Goal: Task Accomplishment & Management: Use online tool/utility

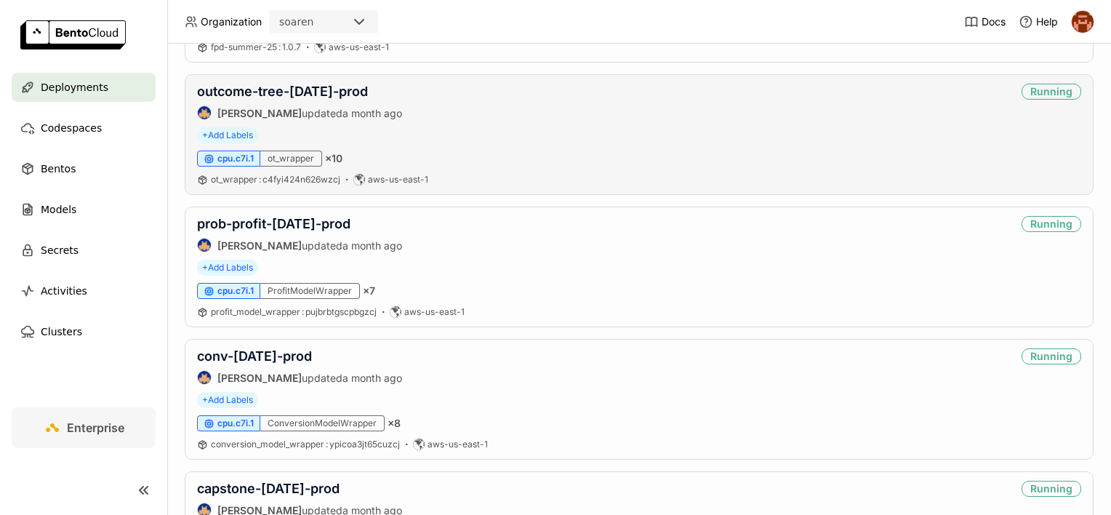
scroll to position [218, 0]
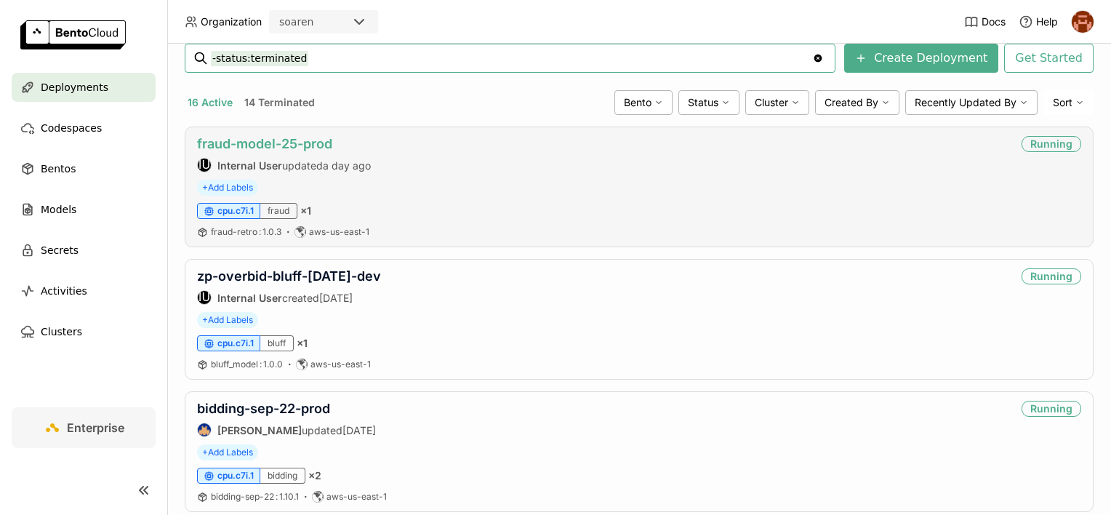
click at [276, 140] on link "fraud-model-25-prod" at bounding box center [264, 143] width 135 height 15
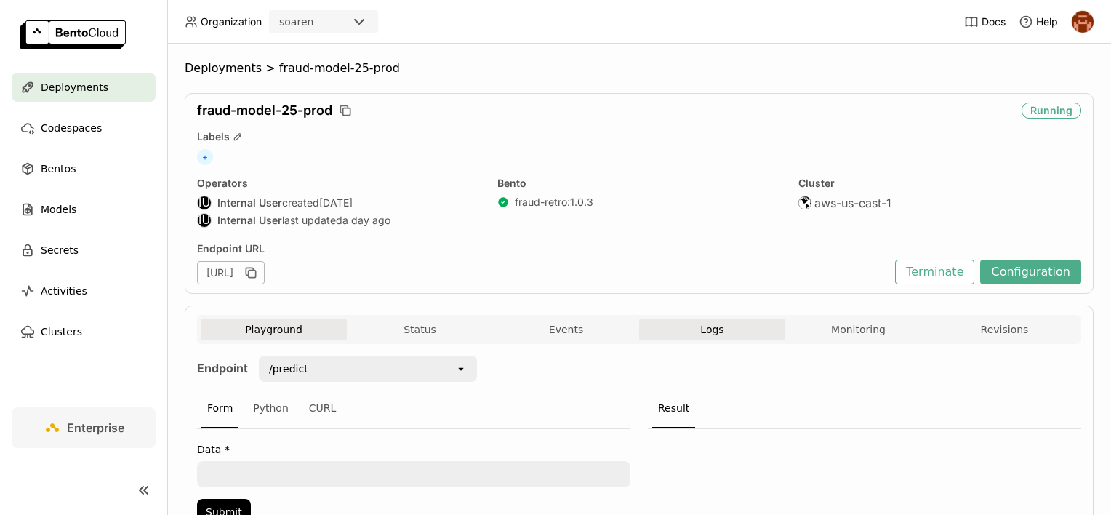
click at [709, 326] on span "Logs" at bounding box center [711, 329] width 23 height 13
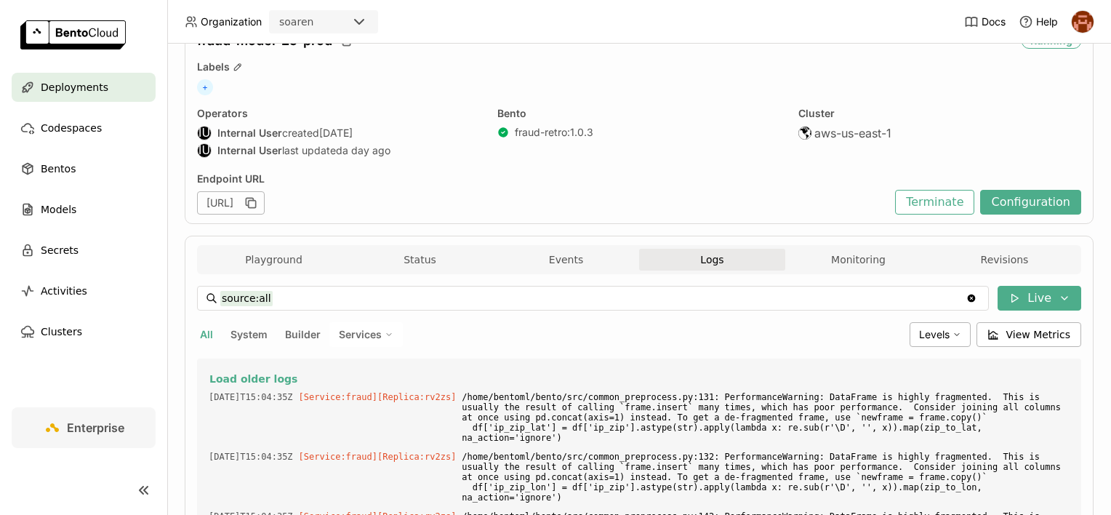
scroll to position [73, 0]
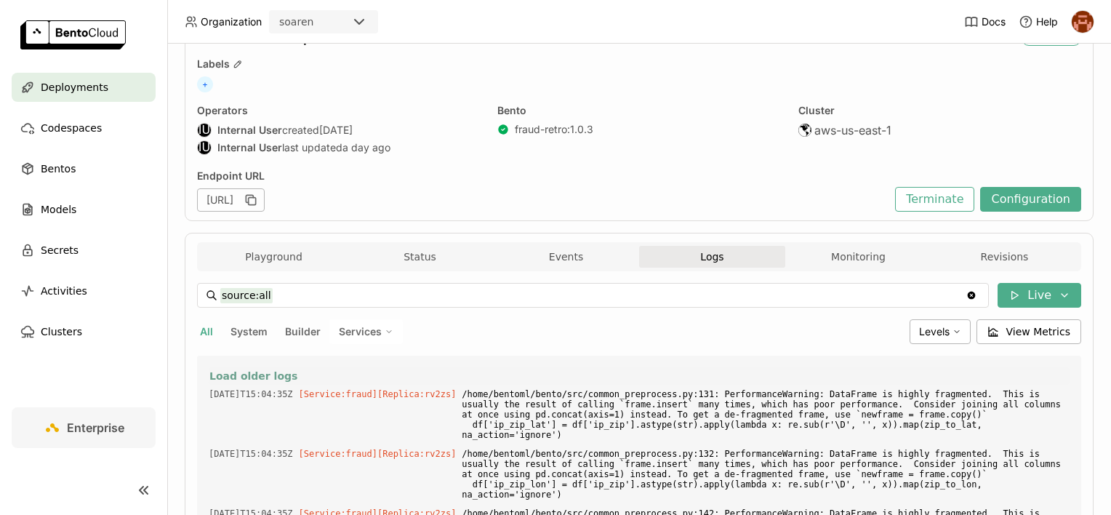
click at [262, 371] on span "Load older logs" at bounding box center [253, 375] width 88 height 13
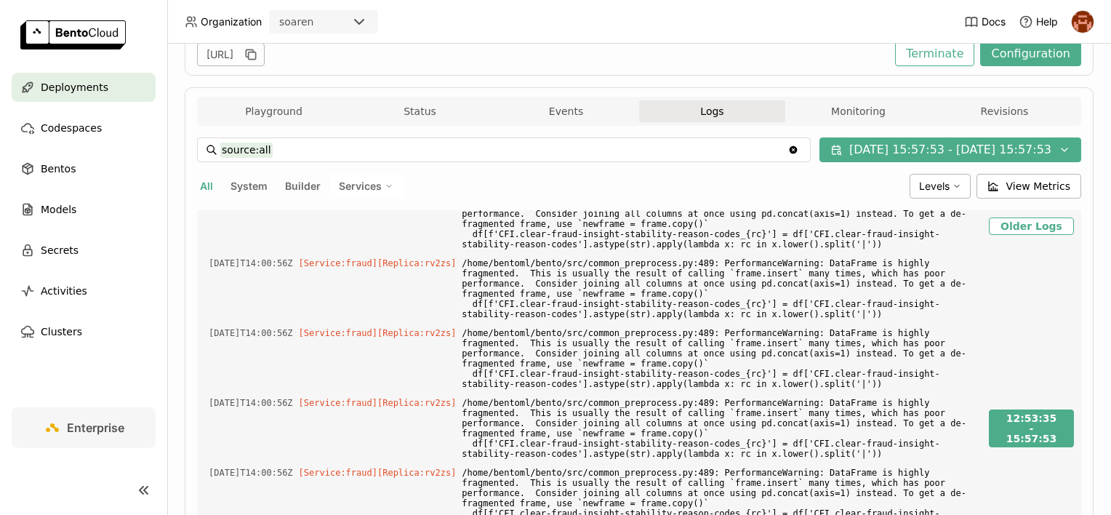
scroll to position [23551, 0]
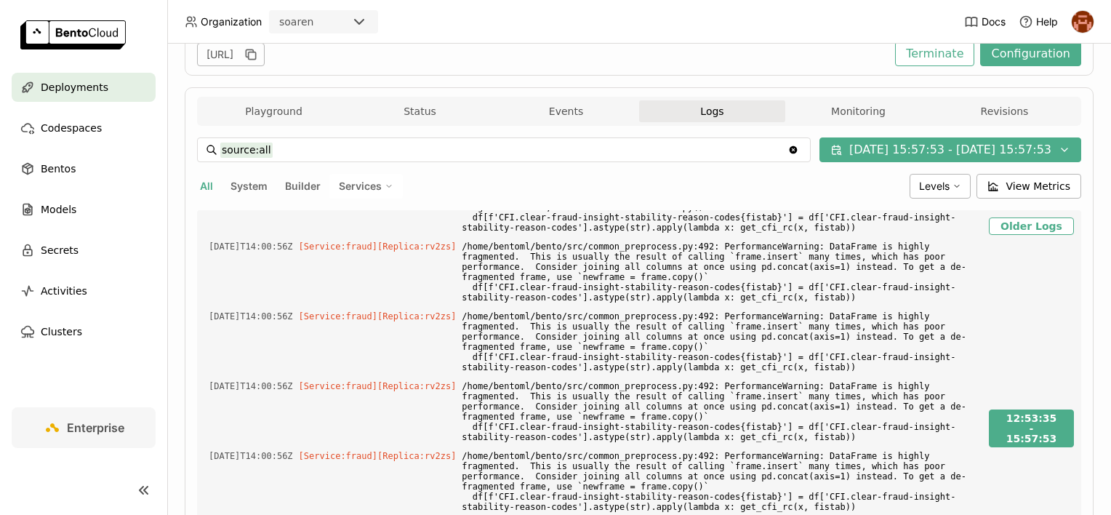
click at [323, 151] on input "source:all" at bounding box center [503, 149] width 567 height 23
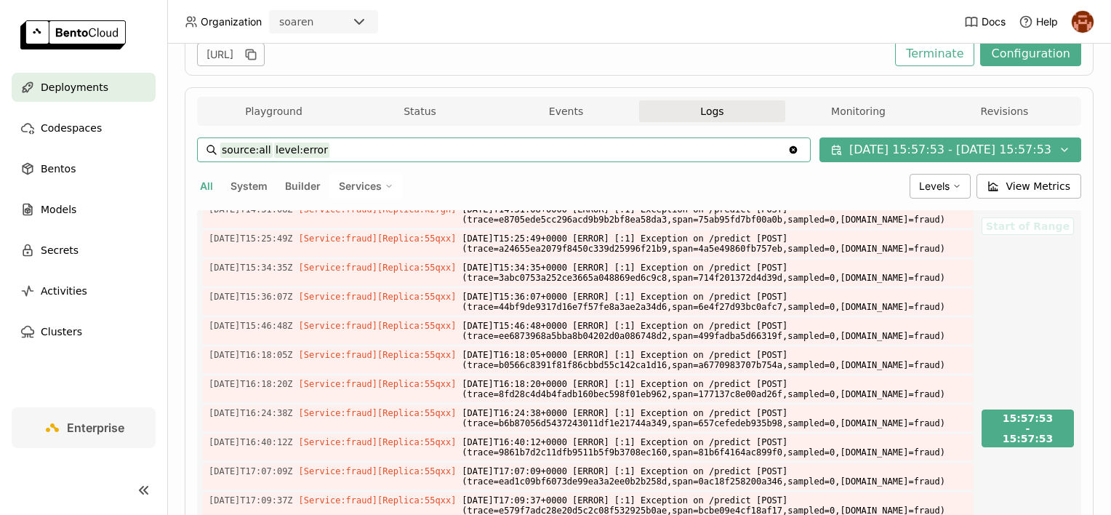
scroll to position [1679, 0]
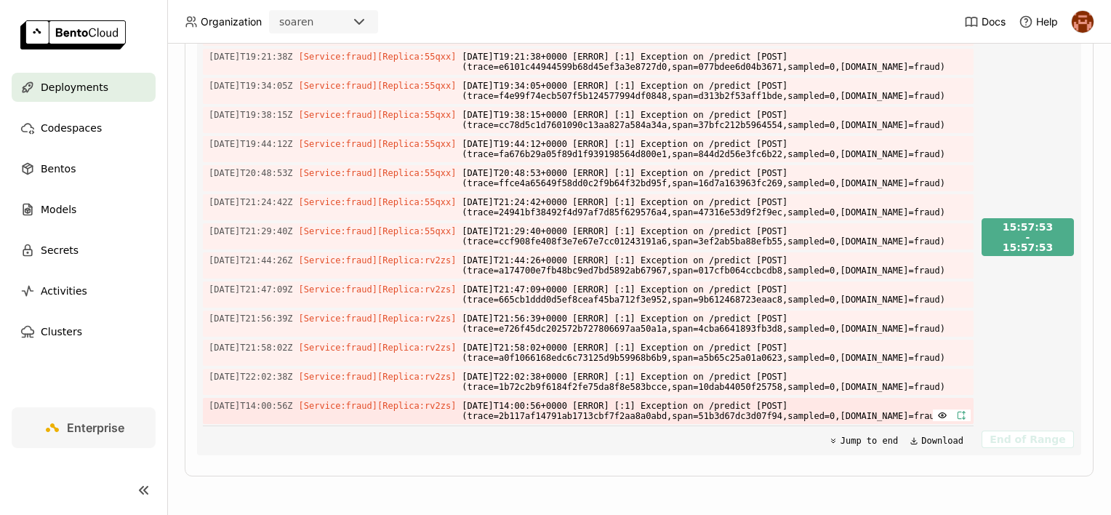
click at [956, 413] on icon "button" at bounding box center [961, 415] width 10 height 10
type input "source:all"
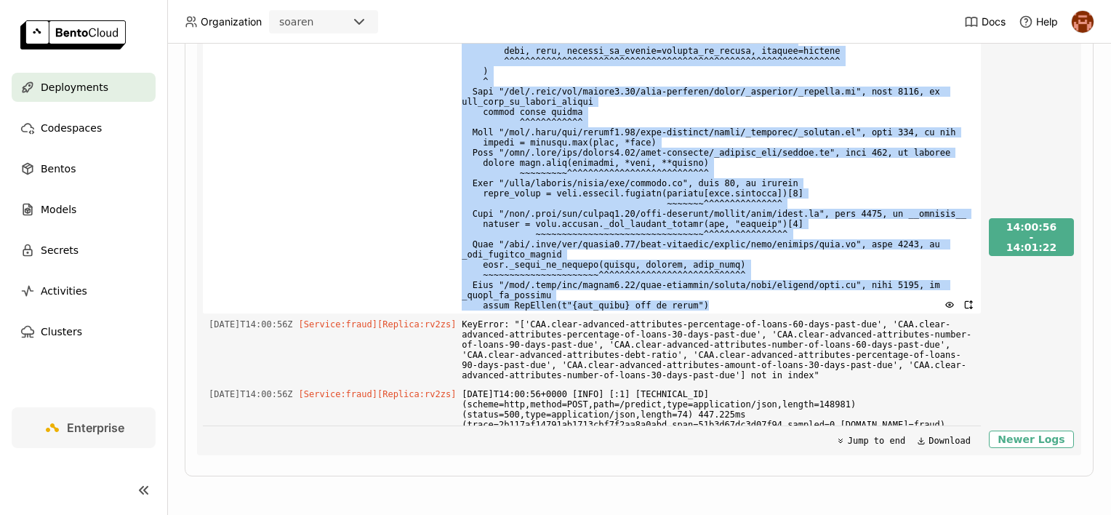
drag, startPoint x: 206, startPoint y: 116, endPoint x: 686, endPoint y: 318, distance: 520.2
click at [686, 313] on div "[DATE]T14:00:56Z [Service:fraud] [Replica: rv2zs ]" at bounding box center [592, 96] width 778 height 433
copy div "[DATE]T14:00:56Z [Service:fraud] [Replica: rv2zs ] Traceback (most recent call …"
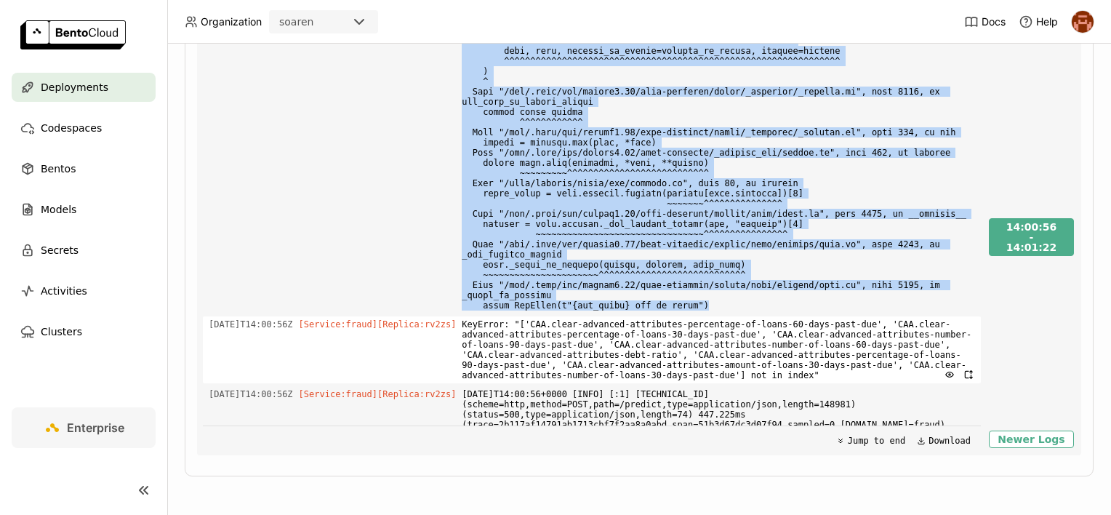
copy div "[DATE]T14:00:56Z [Service:fraud] [Replica: rv2zs ] Traceback (most recent call …"
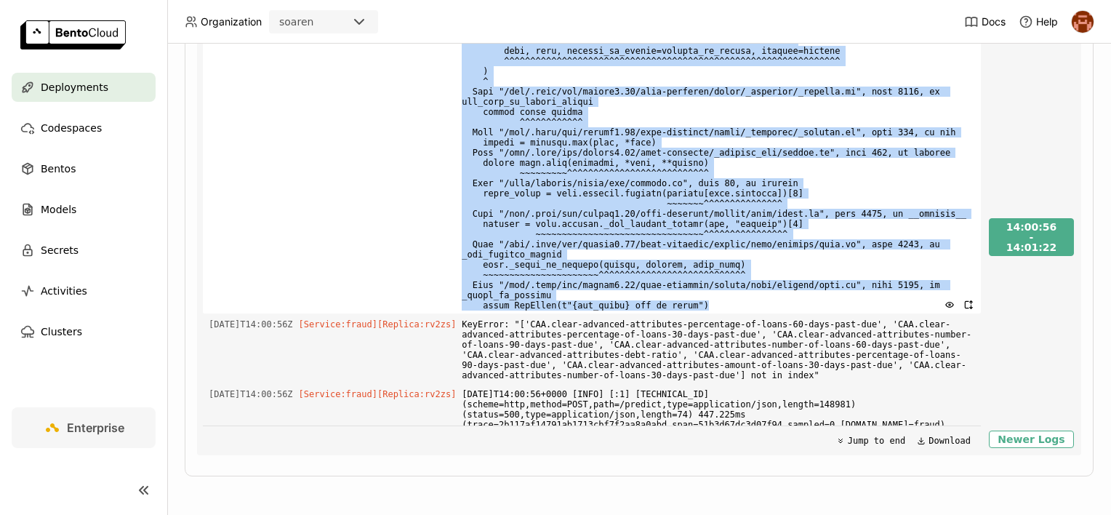
click at [385, 137] on div "[DATE]T14:00:56Z [Service:fraud] [Replica: rv2zs ]" at bounding box center [592, 96] width 778 height 433
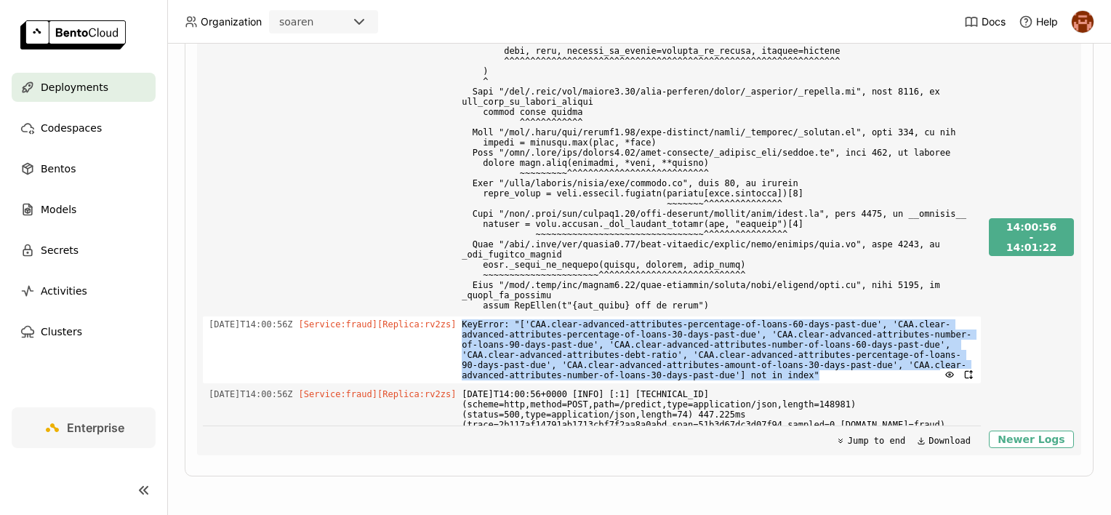
drag, startPoint x: 707, startPoint y: 395, endPoint x: 459, endPoint y: 337, distance: 254.6
click at [462, 337] on span "KeyError: "['CAA.clear-advanced-attributes-percentage-of-loans-60-days-past-due…" at bounding box center [718, 349] width 513 height 67
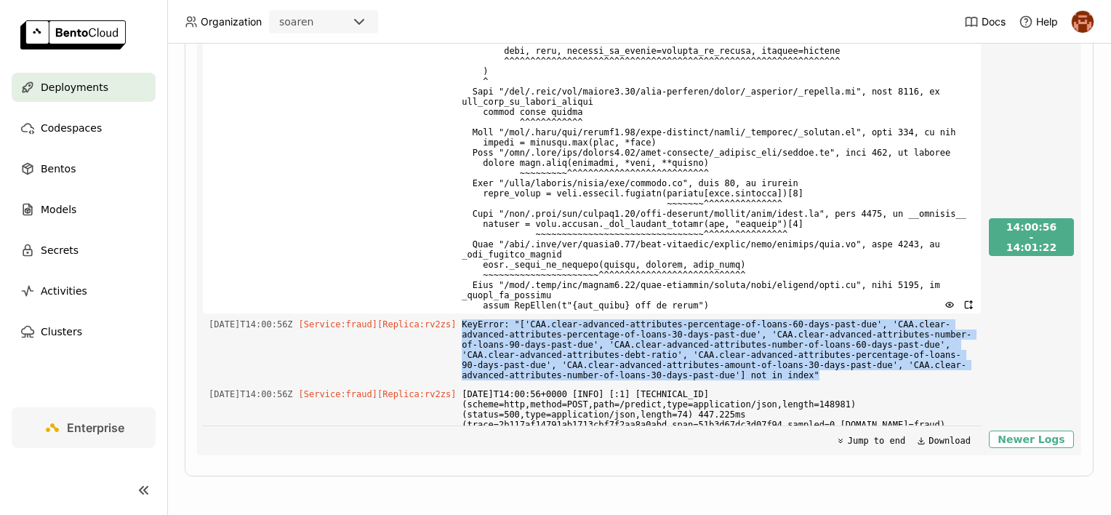
copy span "KeyError: "['CAA.clear-advanced-attributes-percentage-of-loans-60-days-past-due…"
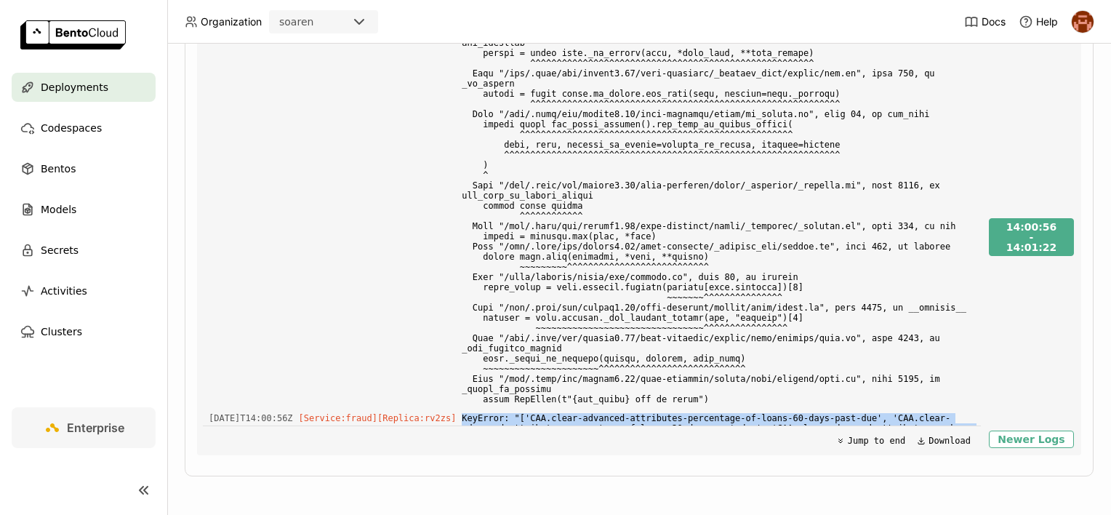
scroll to position [733, 0]
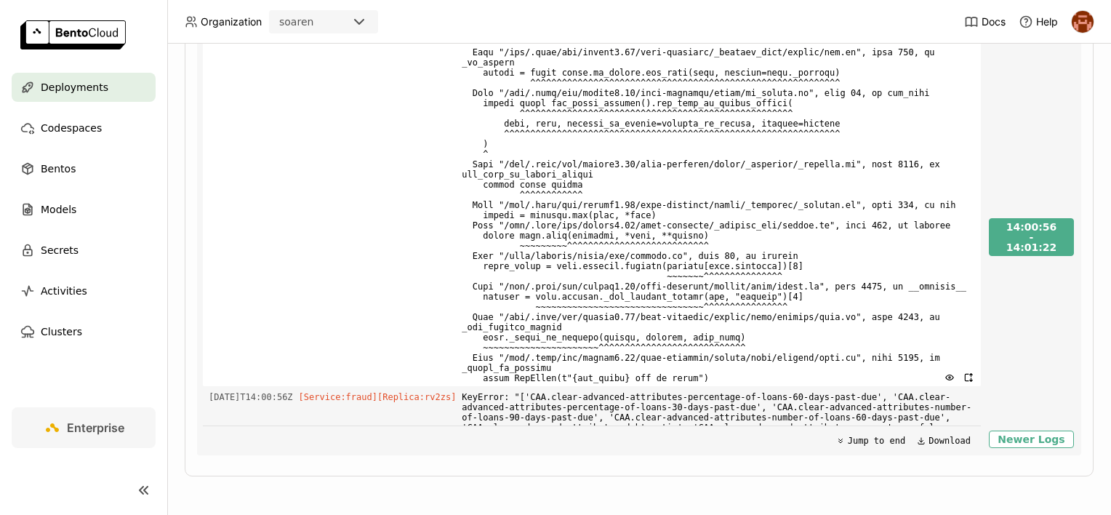
click at [384, 302] on div "[DATE]T14:00:56Z [Service:fraud] [Replica: rv2zs ]" at bounding box center [592, 169] width 778 height 433
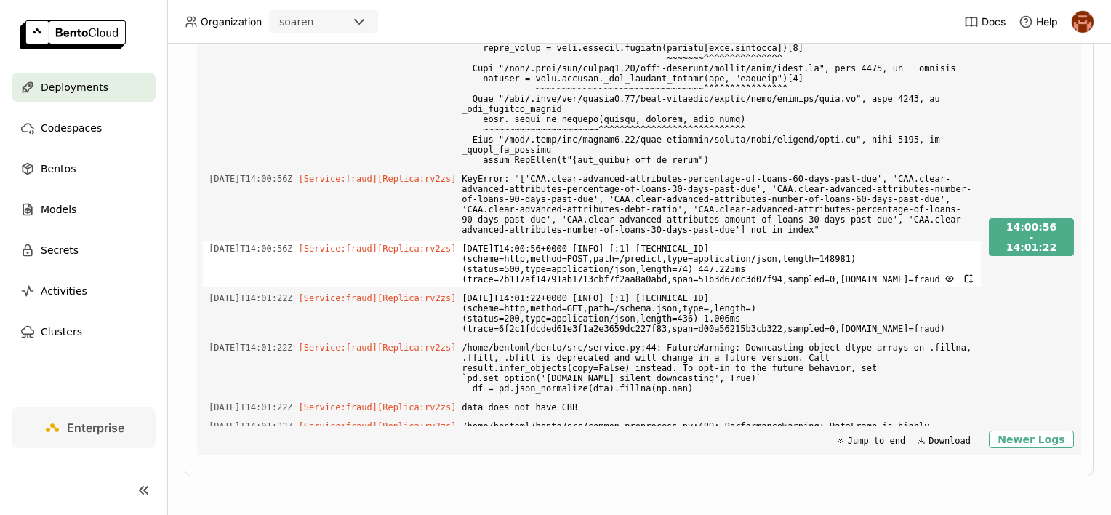
scroll to position [879, 0]
